Goal: Information Seeking & Learning: Learn about a topic

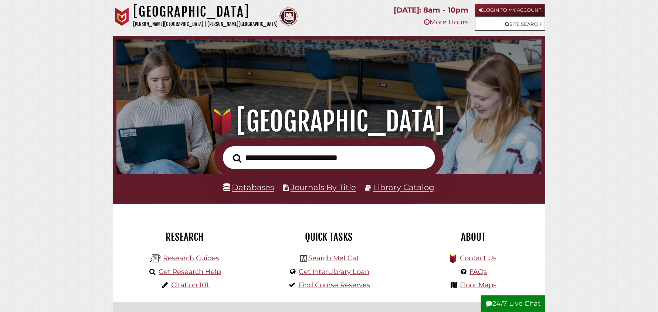
scroll to position [140, 421]
click at [120, 13] on img at bounding box center [122, 16] width 18 height 18
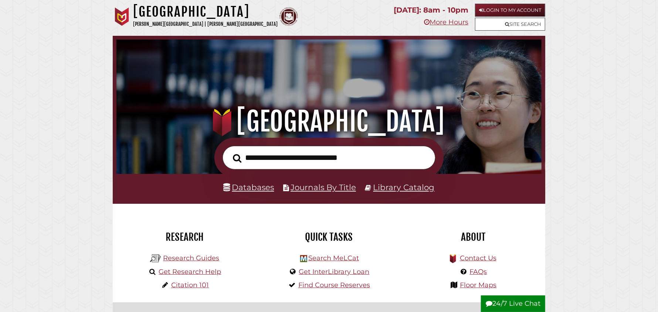
scroll to position [140, 421]
click at [210, 260] on link "Research Guides" at bounding box center [191, 258] width 56 height 8
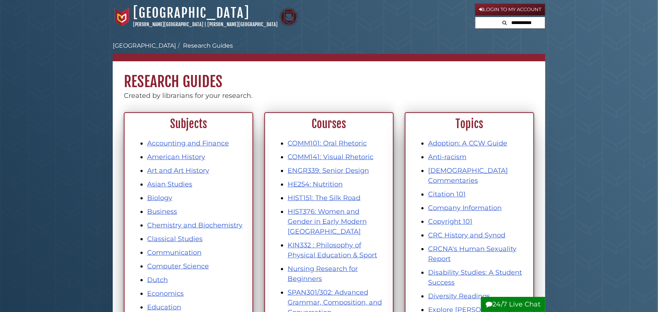
click at [347, 139] on li "COMM101: Oral Rhetoric" at bounding box center [337, 144] width 98 height 10
click at [347, 144] on link "COMM101: Oral Rhetoric" at bounding box center [327, 143] width 79 height 8
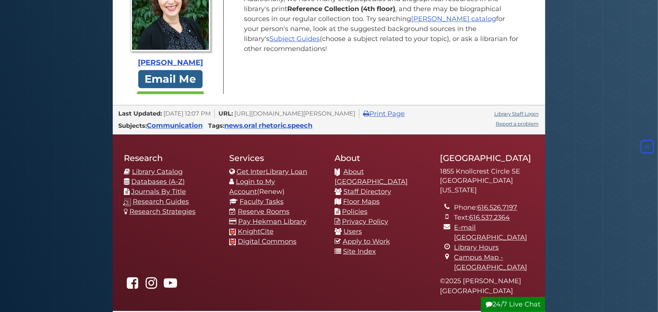
scroll to position [1145, 0]
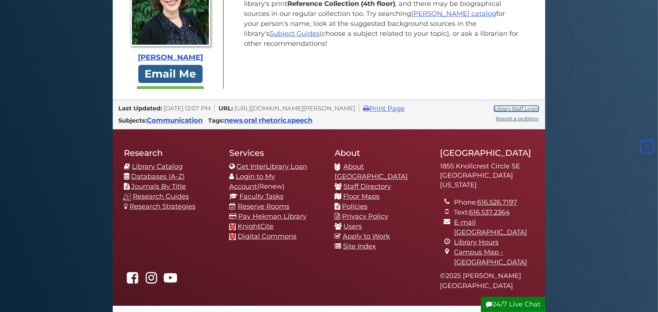
click at [519, 109] on link "Library Staff Login" at bounding box center [516, 109] width 44 height 6
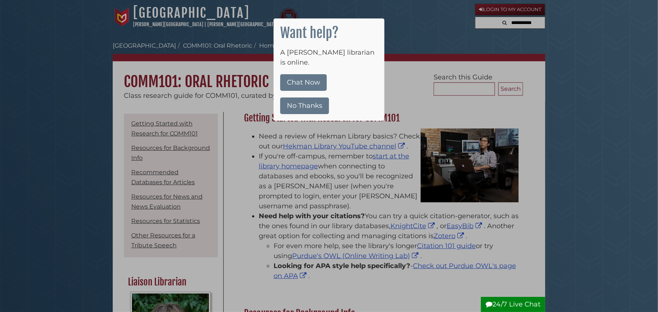
drag, startPoint x: 314, startPoint y: 95, endPoint x: 177, endPoint y: 3, distance: 165.4
click at [314, 98] on button "No Thanks" at bounding box center [304, 106] width 49 height 17
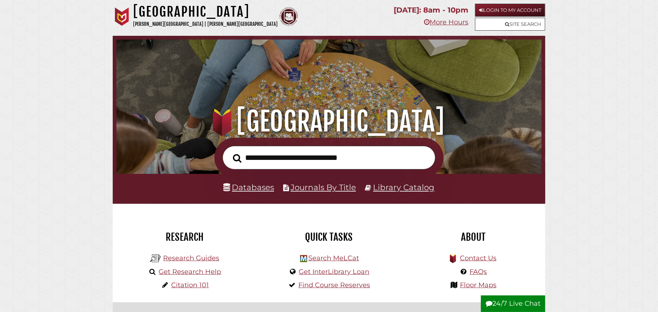
scroll to position [140, 421]
click at [204, 261] on link "Research Guides" at bounding box center [191, 258] width 56 height 8
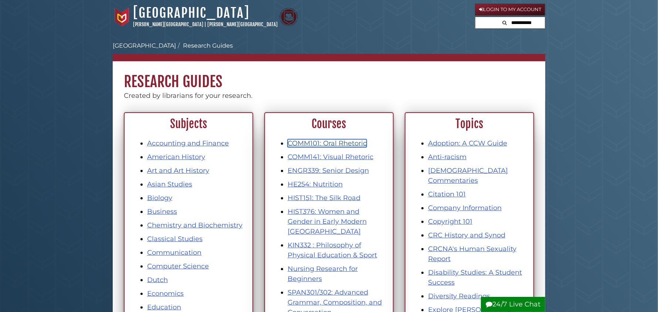
click at [331, 144] on link "COMM101: Oral Rhetoric" at bounding box center [327, 143] width 79 height 8
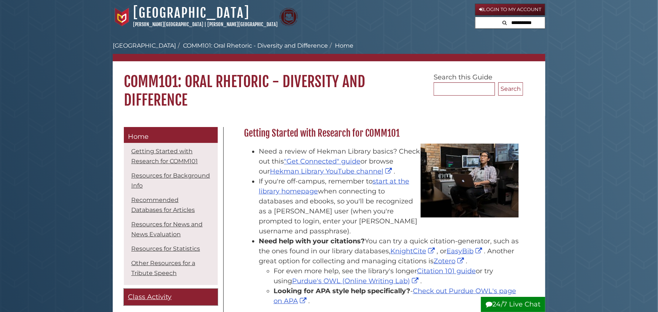
click at [142, 297] on span "Class Activity" at bounding box center [150, 297] width 44 height 8
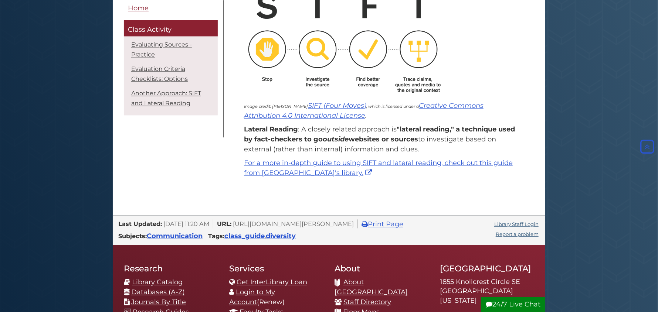
scroll to position [960, 0]
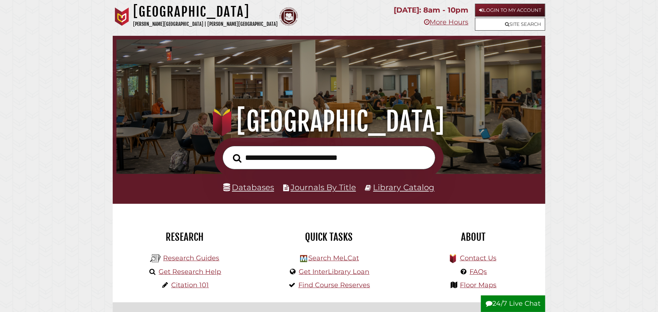
scroll to position [140, 421]
type input "**********"
click at [229, 152] on button "Search" at bounding box center [237, 158] width 16 height 13
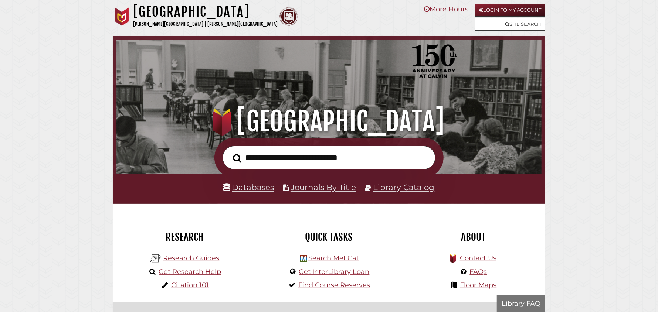
scroll to position [140, 421]
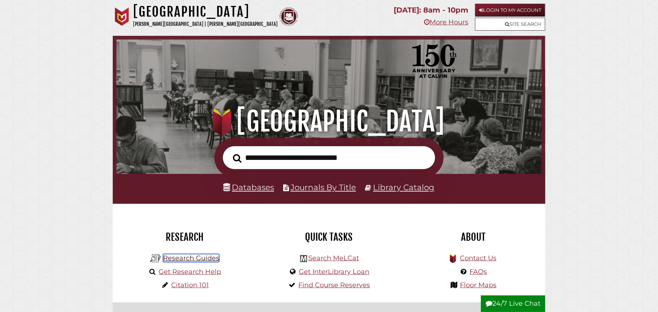
click at [202, 259] on link "Research Guides" at bounding box center [191, 258] width 56 height 8
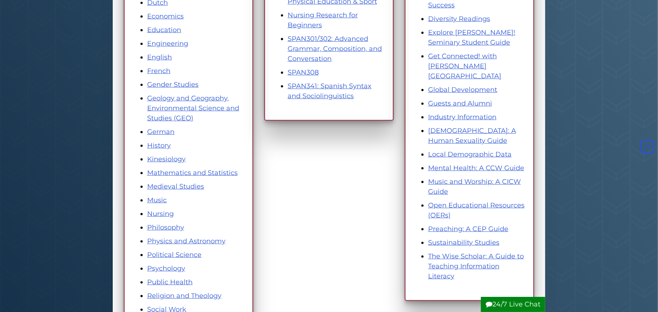
scroll to position [295, 0]
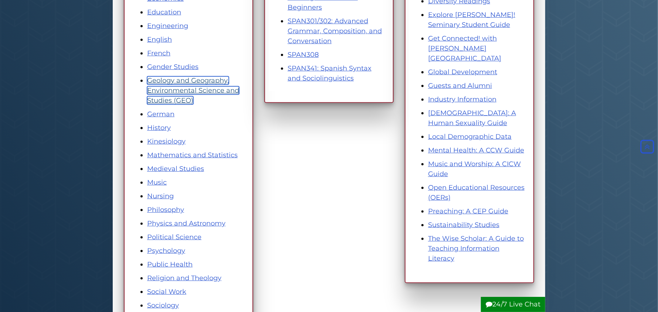
click at [174, 88] on link "Geology and Geography, Environmental Science and Studies (GEO)" at bounding box center [193, 90] width 92 height 28
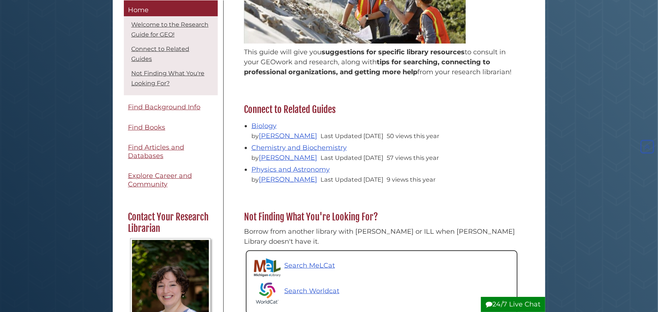
scroll to position [184, 0]
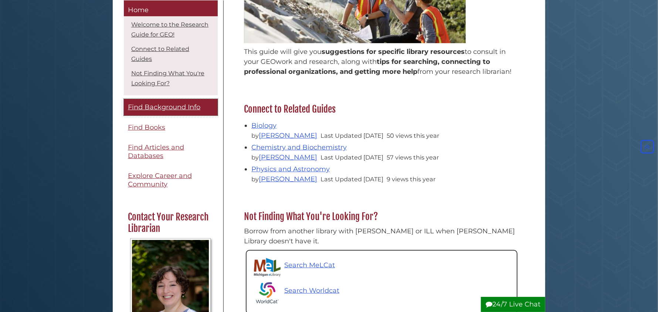
click at [161, 109] on span "Find Background Info" at bounding box center [164, 107] width 72 height 8
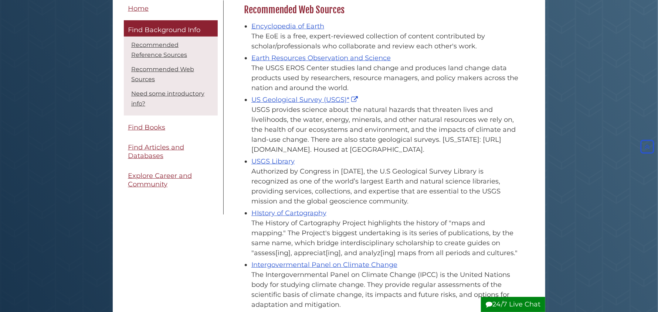
scroll to position [258, 0]
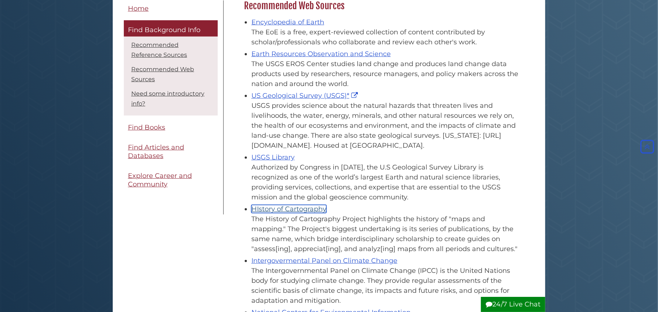
click at [298, 208] on link "HIstory of Cartography" at bounding box center [288, 209] width 75 height 8
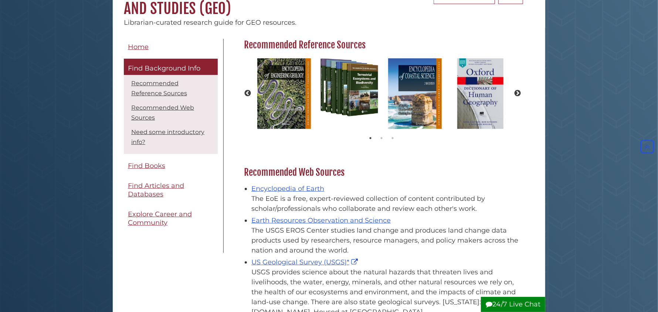
scroll to position [74, 0]
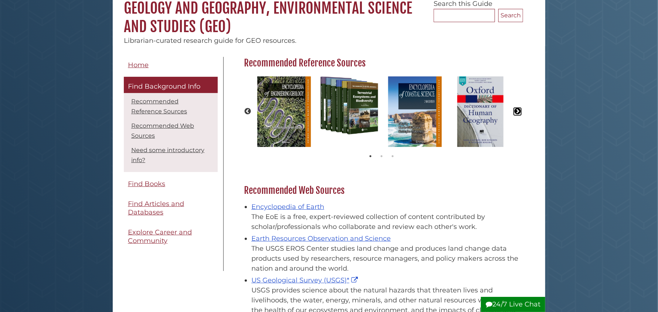
click at [520, 111] on button "Next" at bounding box center [517, 111] width 7 height 7
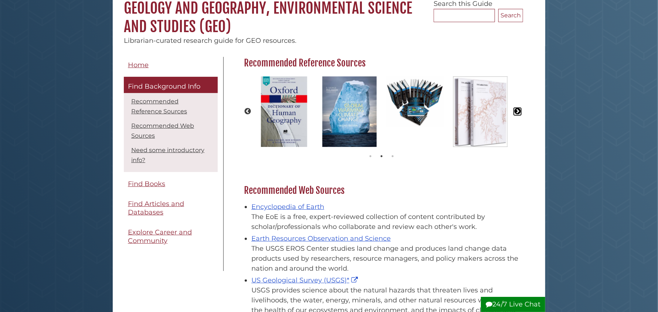
click at [518, 111] on button "Next" at bounding box center [517, 111] width 7 height 7
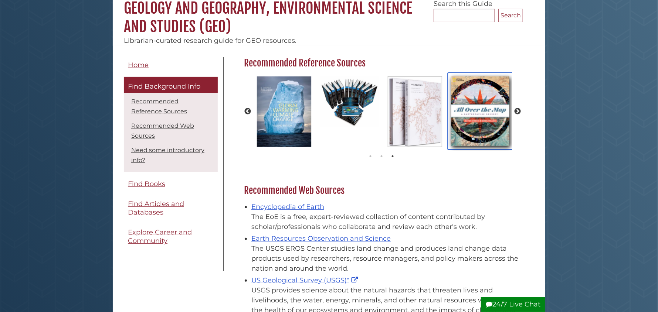
click at [483, 116] on img "slideshow" at bounding box center [480, 111] width 65 height 77
